Goal: Task Accomplishment & Management: Manage account settings

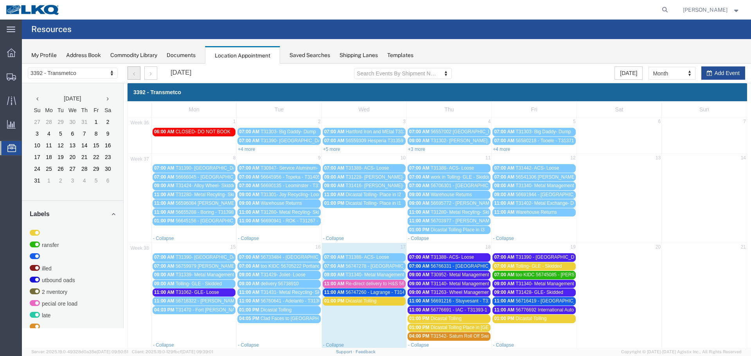
click at [130, 76] on button "button" at bounding box center [133, 72] width 13 height 13
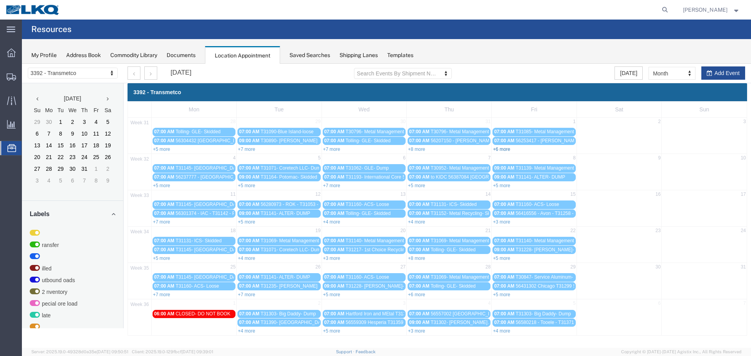
click at [502, 151] on link "+6 more" at bounding box center [501, 149] width 17 height 5
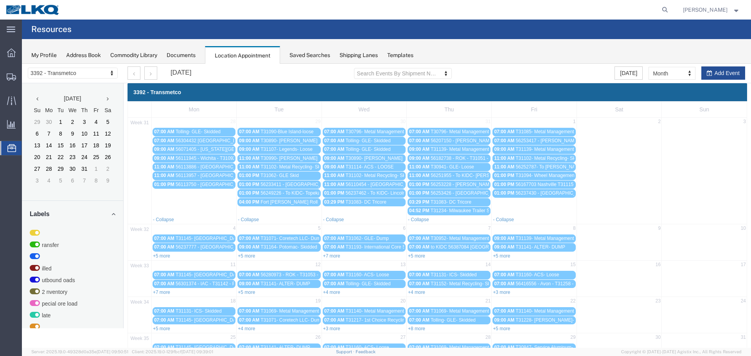
click at [533, 167] on span "56252787- To [PERSON_NAME] T31195 Skidded" at bounding box center [566, 166] width 103 height 5
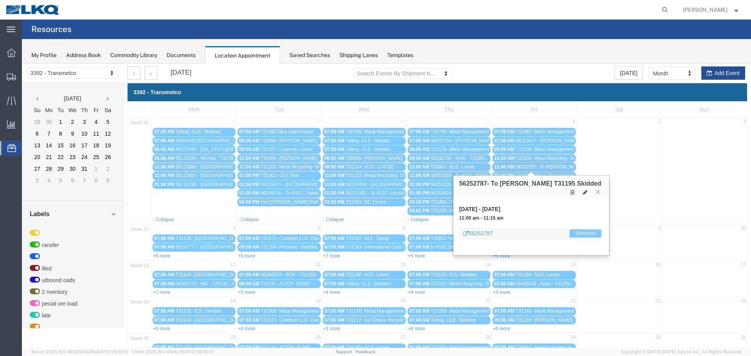
click at [596, 192] on icon at bounding box center [598, 192] width 4 height 5
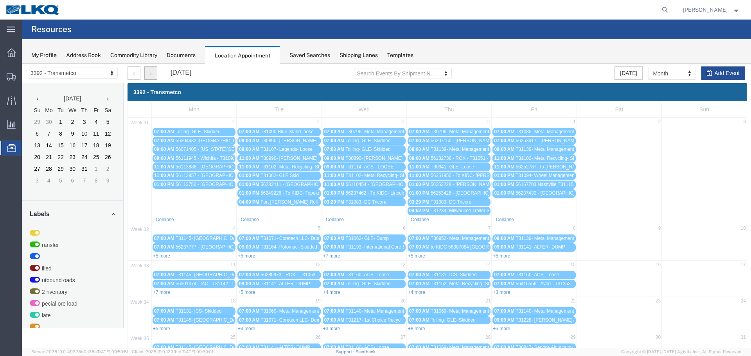
click at [153, 74] on button "button" at bounding box center [150, 72] width 13 height 13
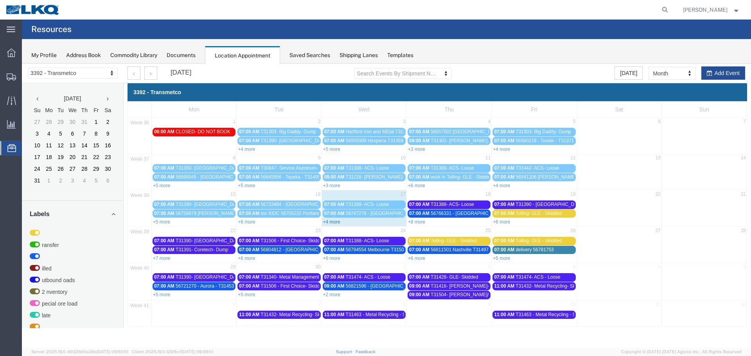
click at [335, 221] on link "+4 more" at bounding box center [331, 221] width 17 height 5
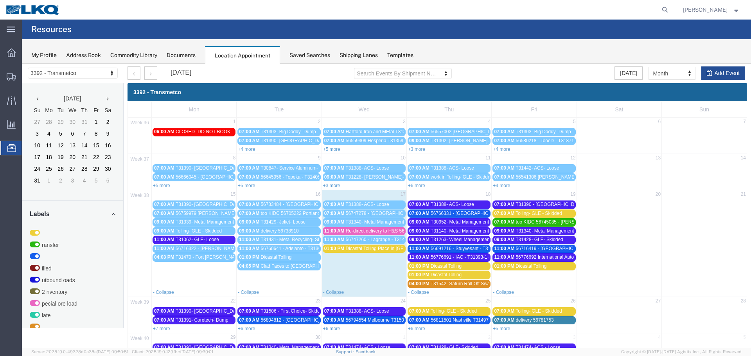
scroll to position [39, 0]
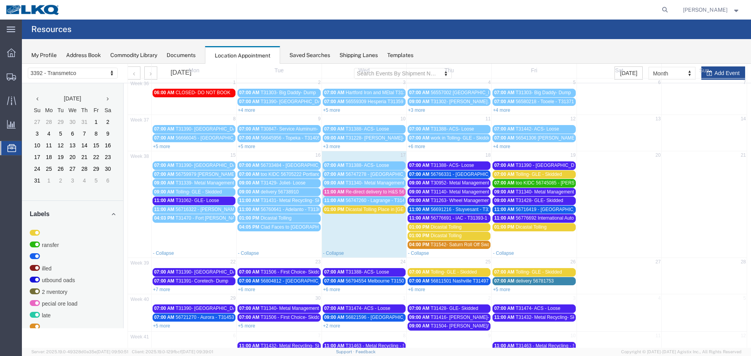
click at [362, 189] on span "Re-direct delivery to H&S 56743840" at bounding box center [383, 191] width 74 height 5
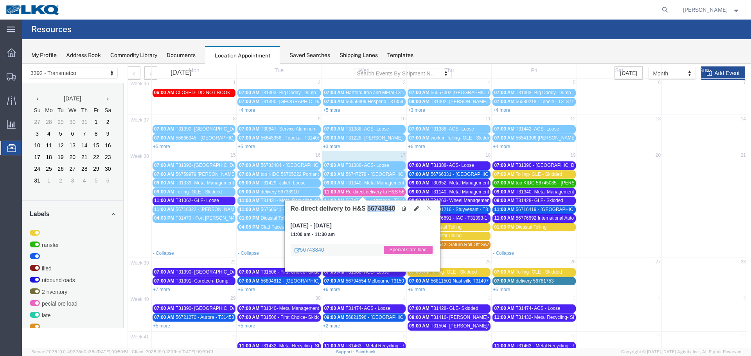
drag, startPoint x: 368, startPoint y: 207, endPoint x: 394, endPoint y: 211, distance: 26.5
click at [394, 211] on h3 "Re-direct delivery to H&S 56743840" at bounding box center [343, 208] width 105 height 7
copy h3 "56743840"
click at [429, 210] on icon at bounding box center [429, 208] width 4 height 5
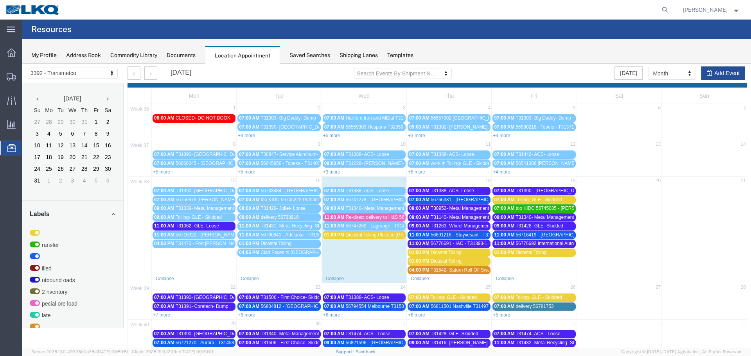
scroll to position [0, 0]
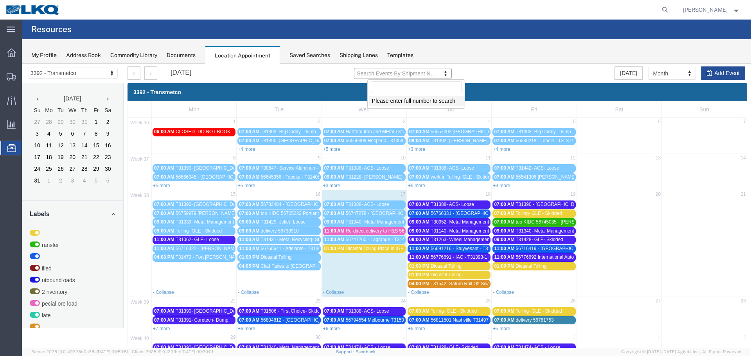
click at [376, 87] on input "text" at bounding box center [416, 86] width 91 height 11
type input "56389409"
type input "56389409-8718569"
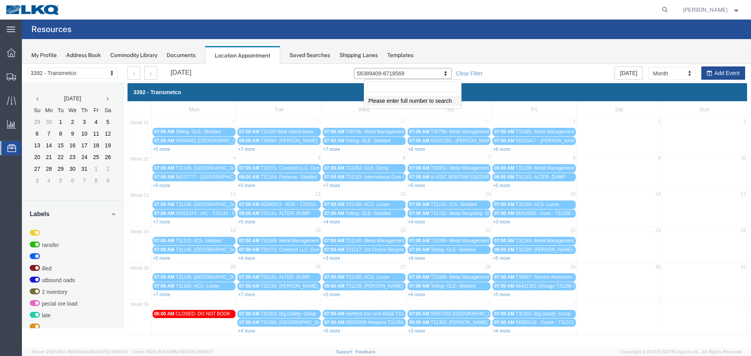
click at [187, 54] on div "Documents" at bounding box center [181, 55] width 29 height 8
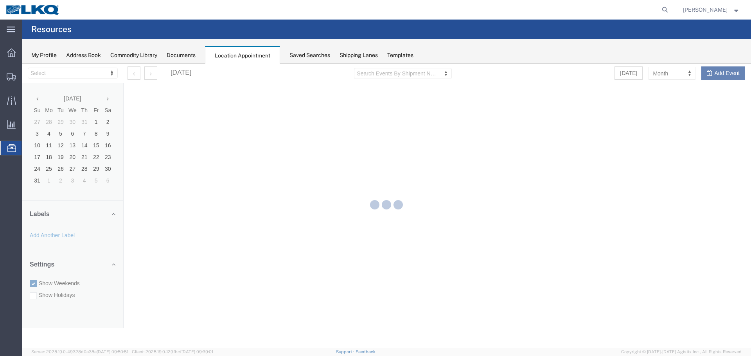
select select "28018"
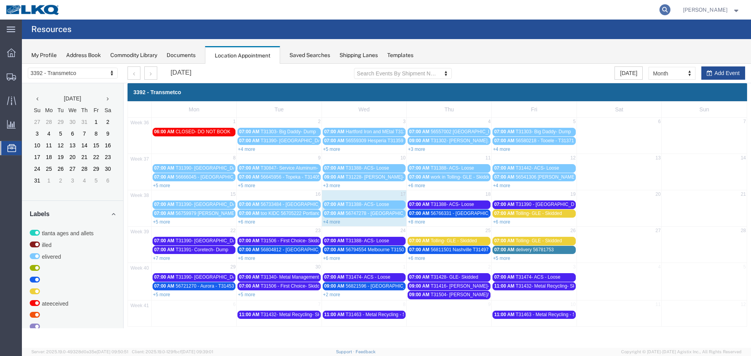
click at [669, 11] on icon at bounding box center [664, 9] width 11 height 11
click at [516, 9] on input "search" at bounding box center [541, 9] width 238 height 19
paste input "56389409"
type input "56389409"
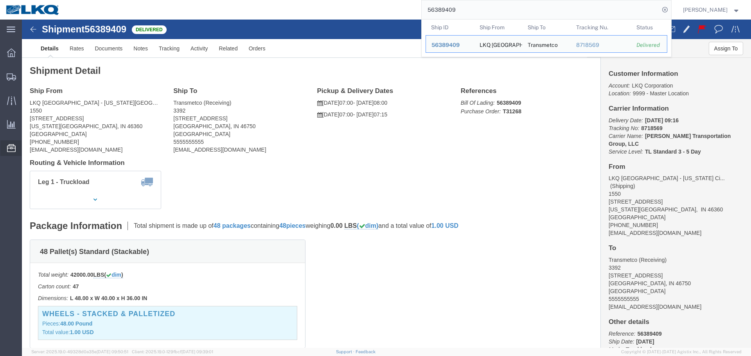
click at [0, 0] on span "Location Appointment" at bounding box center [0, 0] width 0 height 0
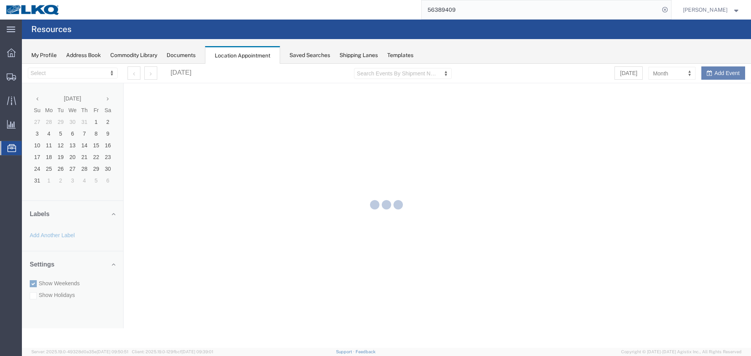
select select "28018"
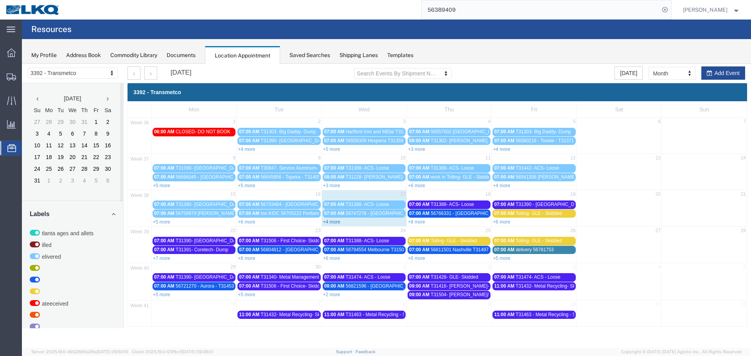
click at [324, 222] on link "+4 more" at bounding box center [331, 221] width 17 height 5
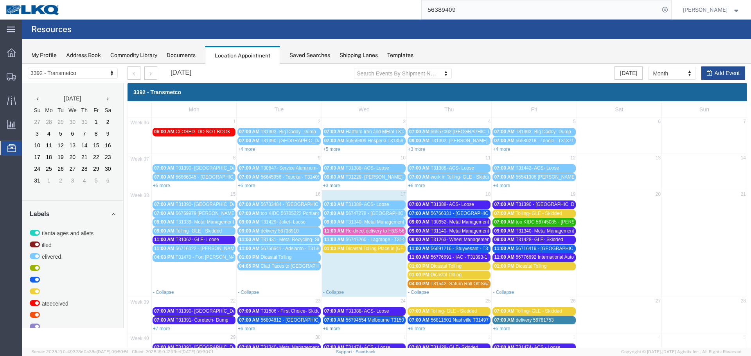
click at [439, 203] on span "T31388- ACS- Loose" at bounding box center [452, 204] width 43 height 5
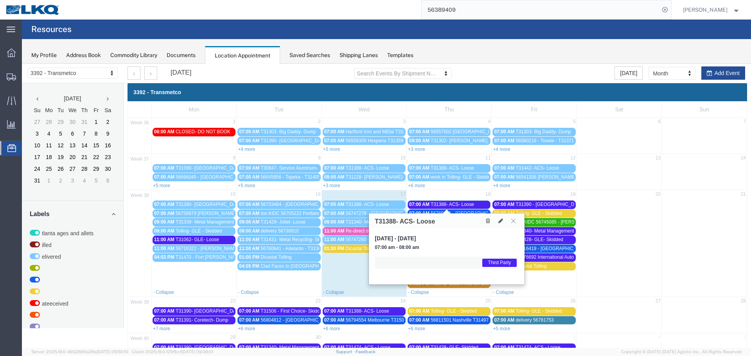
click at [514, 219] on icon at bounding box center [513, 221] width 4 height 5
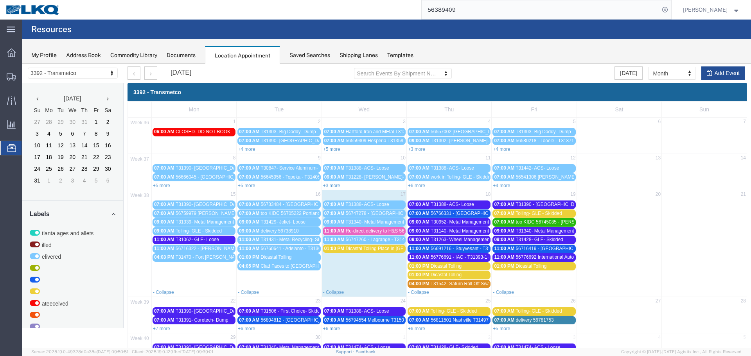
click at [465, 222] on span "T30952- Metal Management- Skidded" at bounding box center [470, 221] width 78 height 5
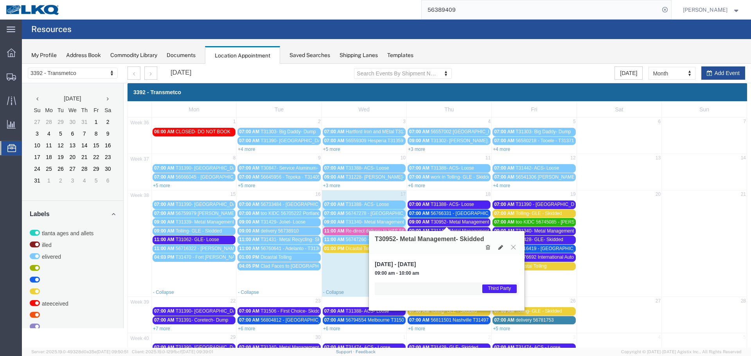
click at [512, 249] on icon at bounding box center [513, 247] width 4 height 5
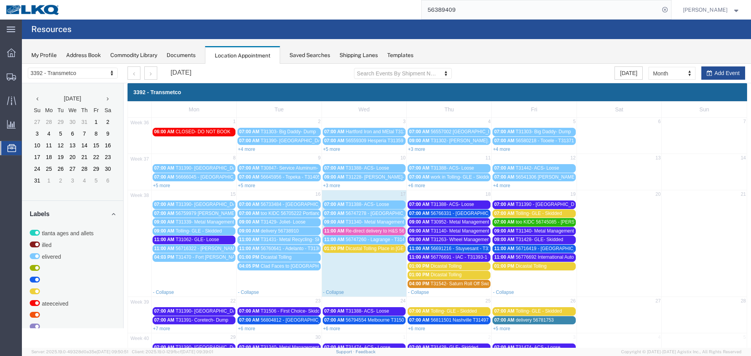
click at [472, 232] on span "T31140- Metal Management- Skidded" at bounding box center [470, 230] width 78 height 5
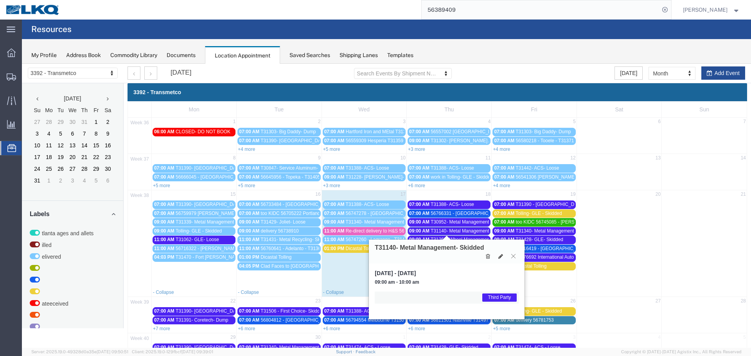
click at [513, 257] on icon at bounding box center [513, 256] width 4 height 5
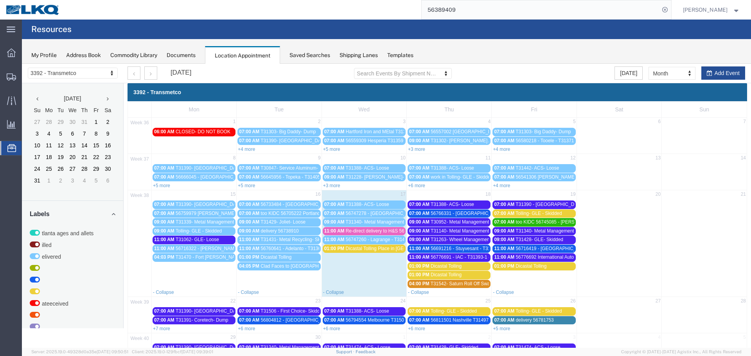
click at [470, 238] on span "T31263- Wheel Management- Skidded" at bounding box center [471, 239] width 80 height 5
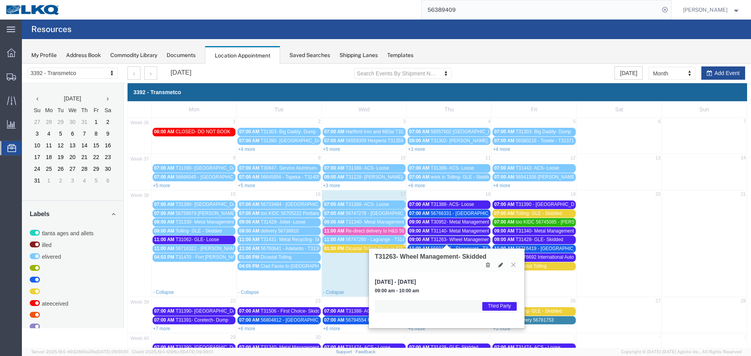
click at [513, 266] on icon at bounding box center [513, 264] width 4 height 5
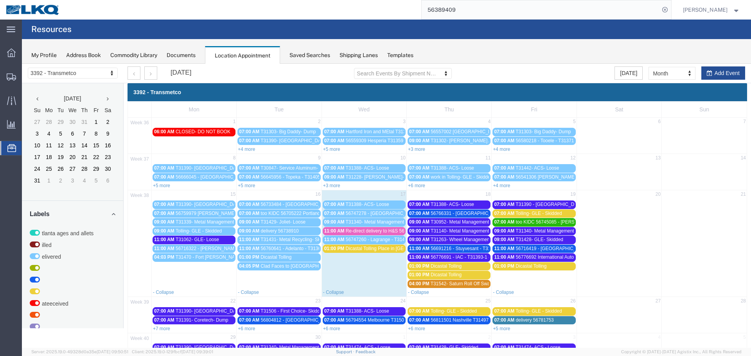
click at [472, 256] on span "56776691 - IAC - T31393-1 - Palletized" at bounding box center [471, 257] width 81 height 5
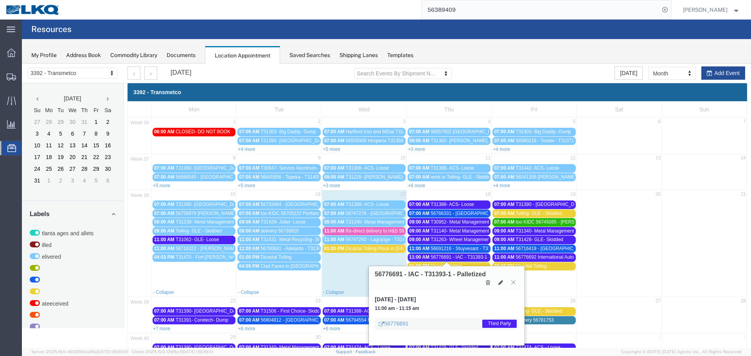
click at [513, 283] on icon at bounding box center [513, 282] width 4 height 5
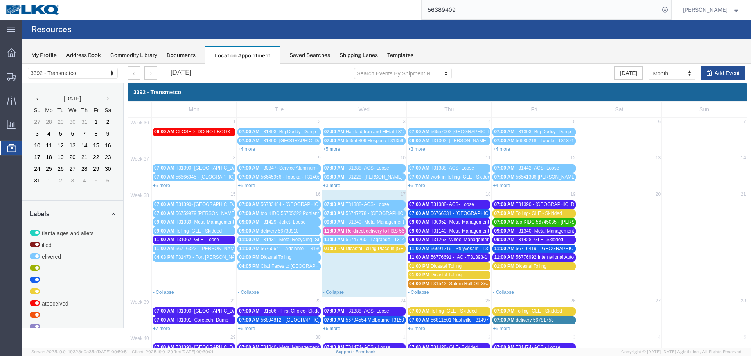
click at [346, 229] on span "Re-direct delivery to H&S 56743840" at bounding box center [383, 230] width 74 height 5
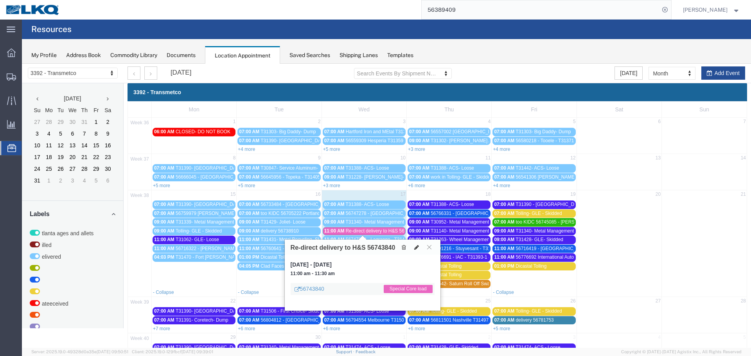
click at [415, 248] on icon at bounding box center [416, 247] width 5 height 5
select select "1"
select select "81"
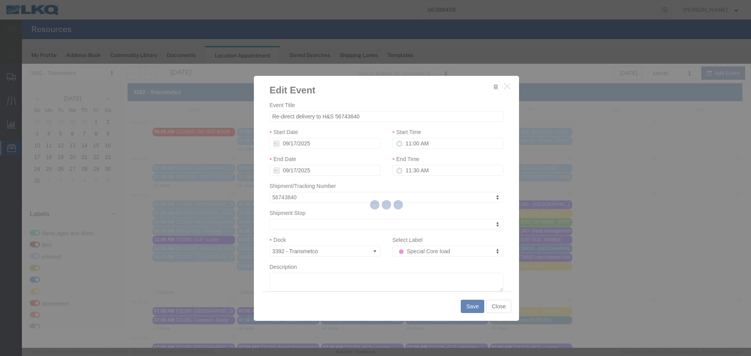
select select
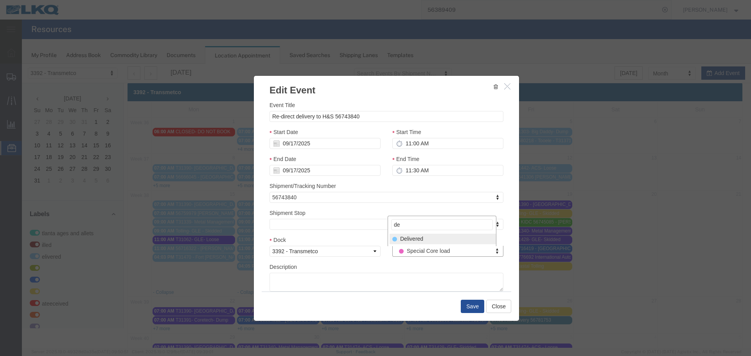
type input "de"
select select "40"
click at [466, 308] on button "Save" at bounding box center [472, 306] width 23 height 13
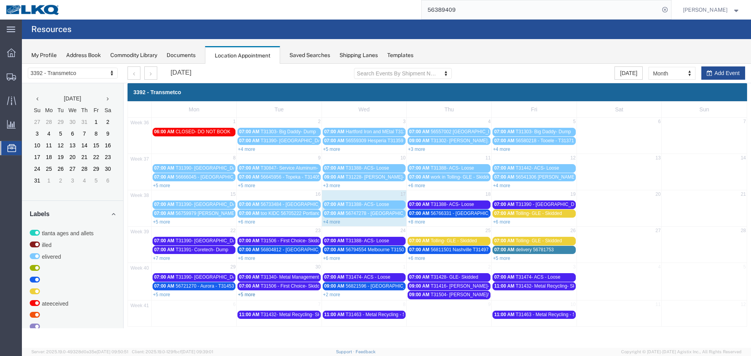
click at [250, 296] on link "+5 more" at bounding box center [246, 294] width 17 height 5
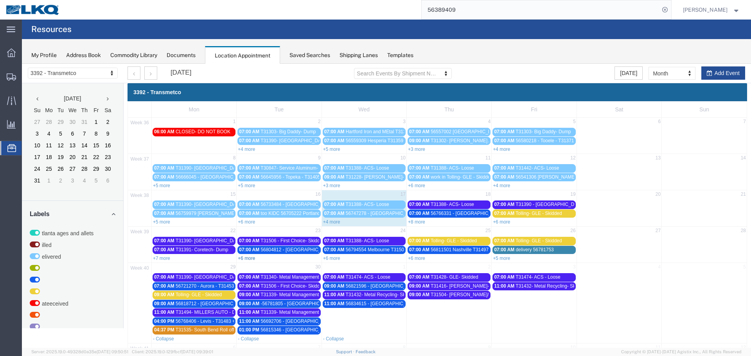
click at [245, 258] on link "+6 more" at bounding box center [246, 258] width 17 height 5
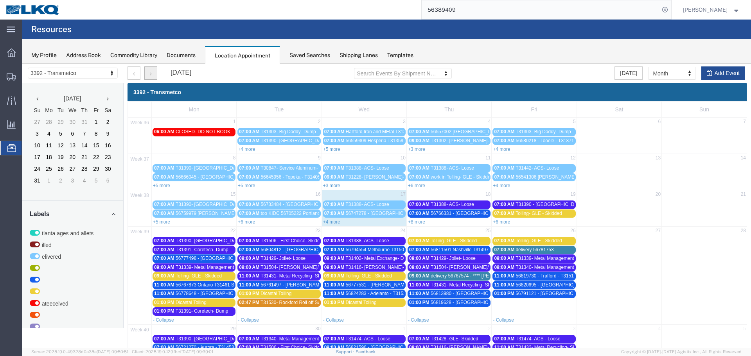
click at [150, 75] on icon "button" at bounding box center [151, 73] width 2 height 5
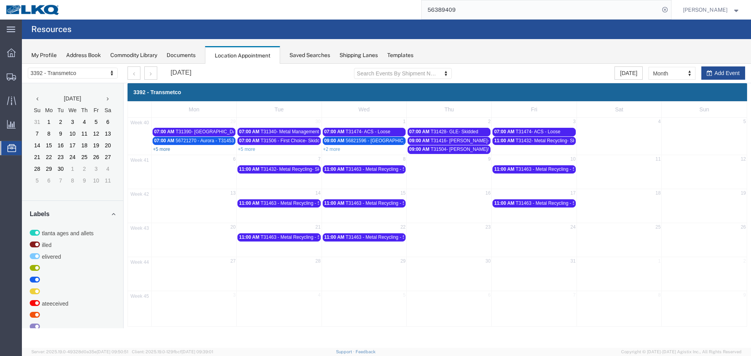
click at [165, 150] on link "+5 more" at bounding box center [161, 149] width 17 height 5
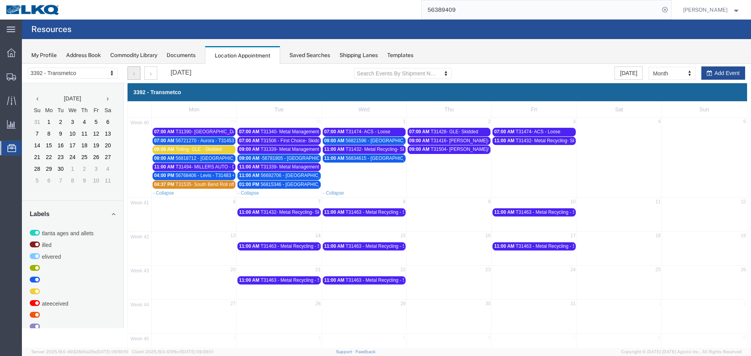
click at [135, 75] on button "button" at bounding box center [133, 72] width 13 height 13
